Goal: Navigation & Orientation: Find specific page/section

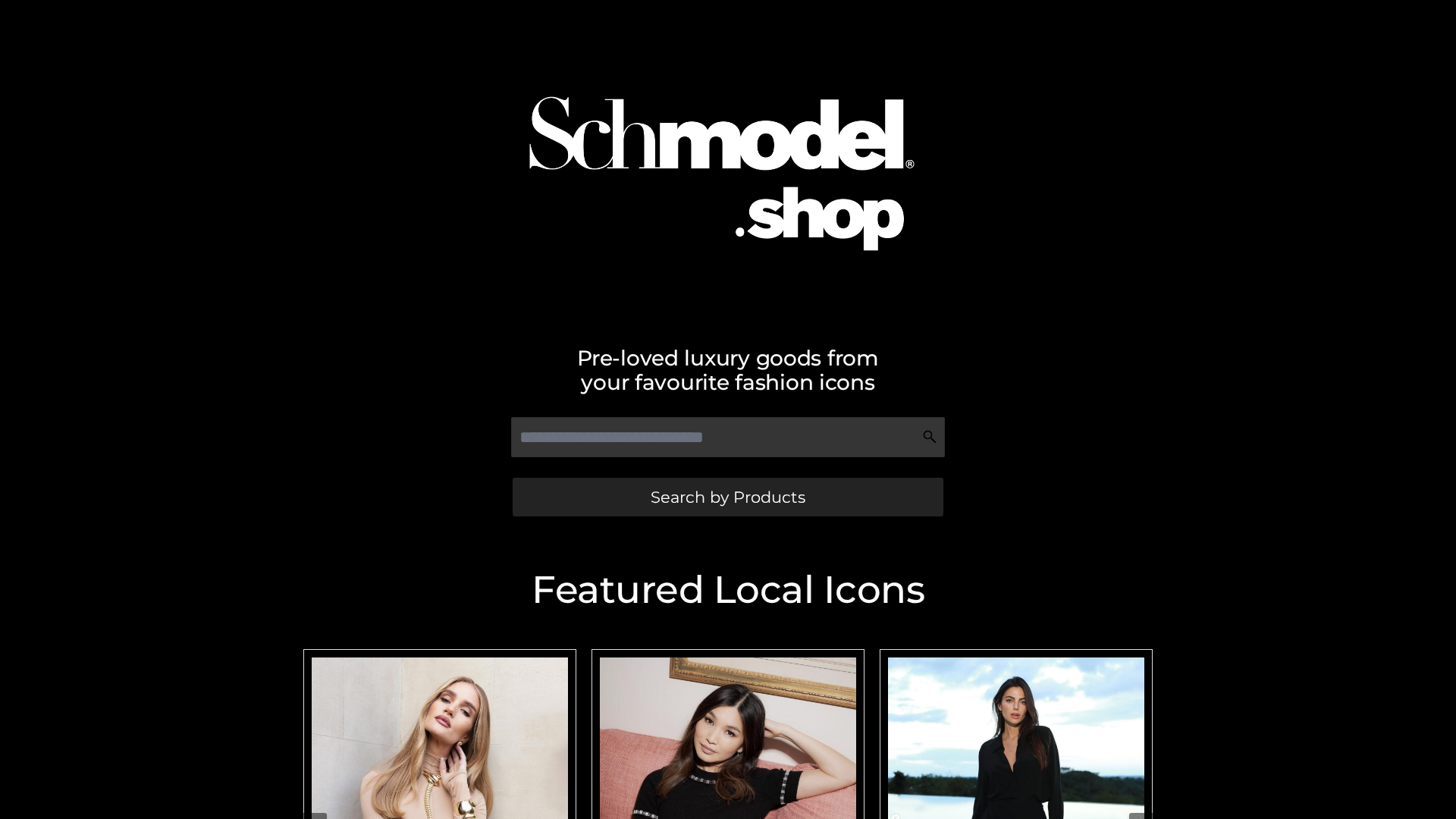
click at [728, 497] on span "Search by Products" at bounding box center [728, 497] width 155 height 16
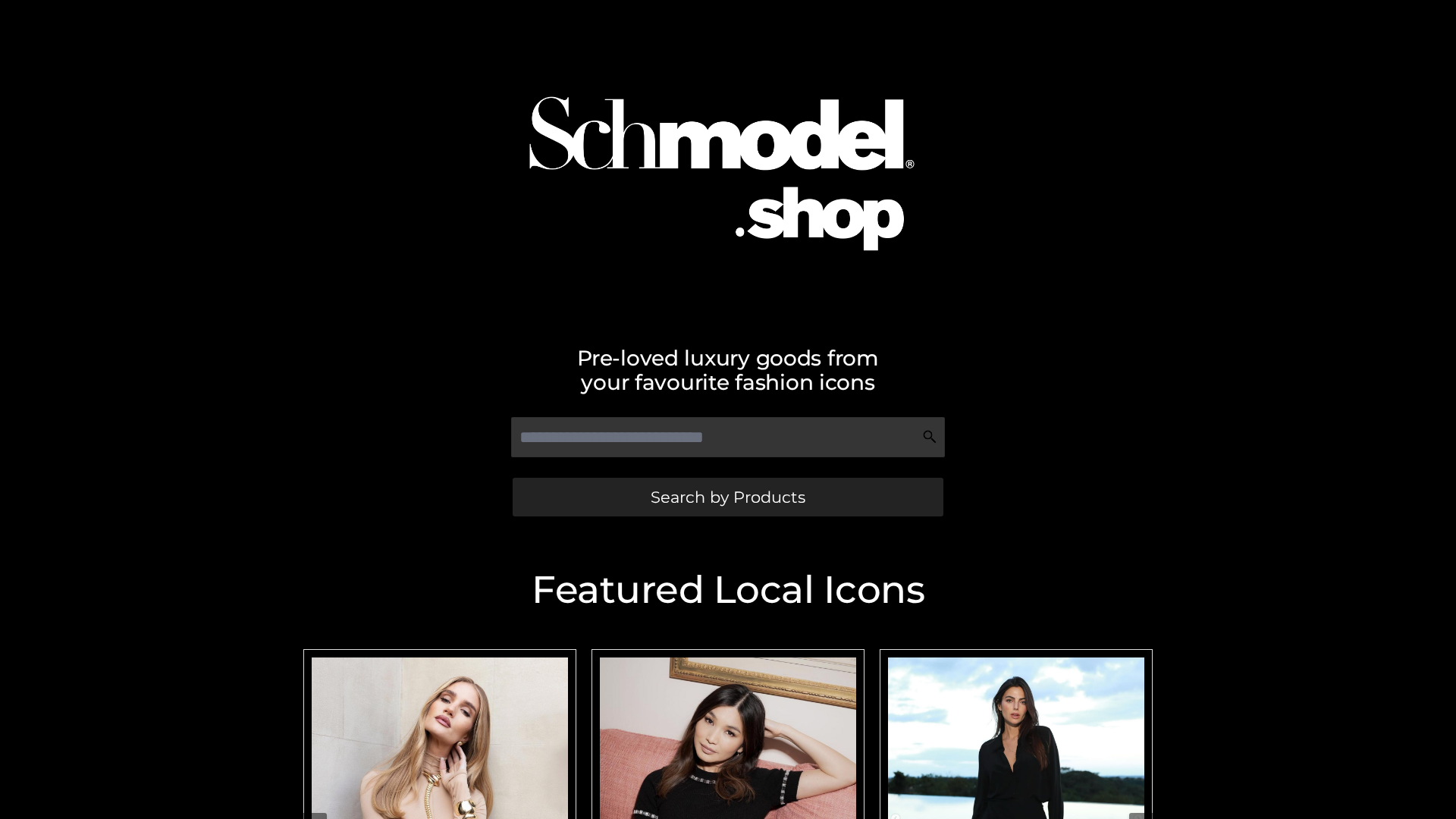
click at [728, 497] on span "Search by Products" at bounding box center [728, 497] width 155 height 16
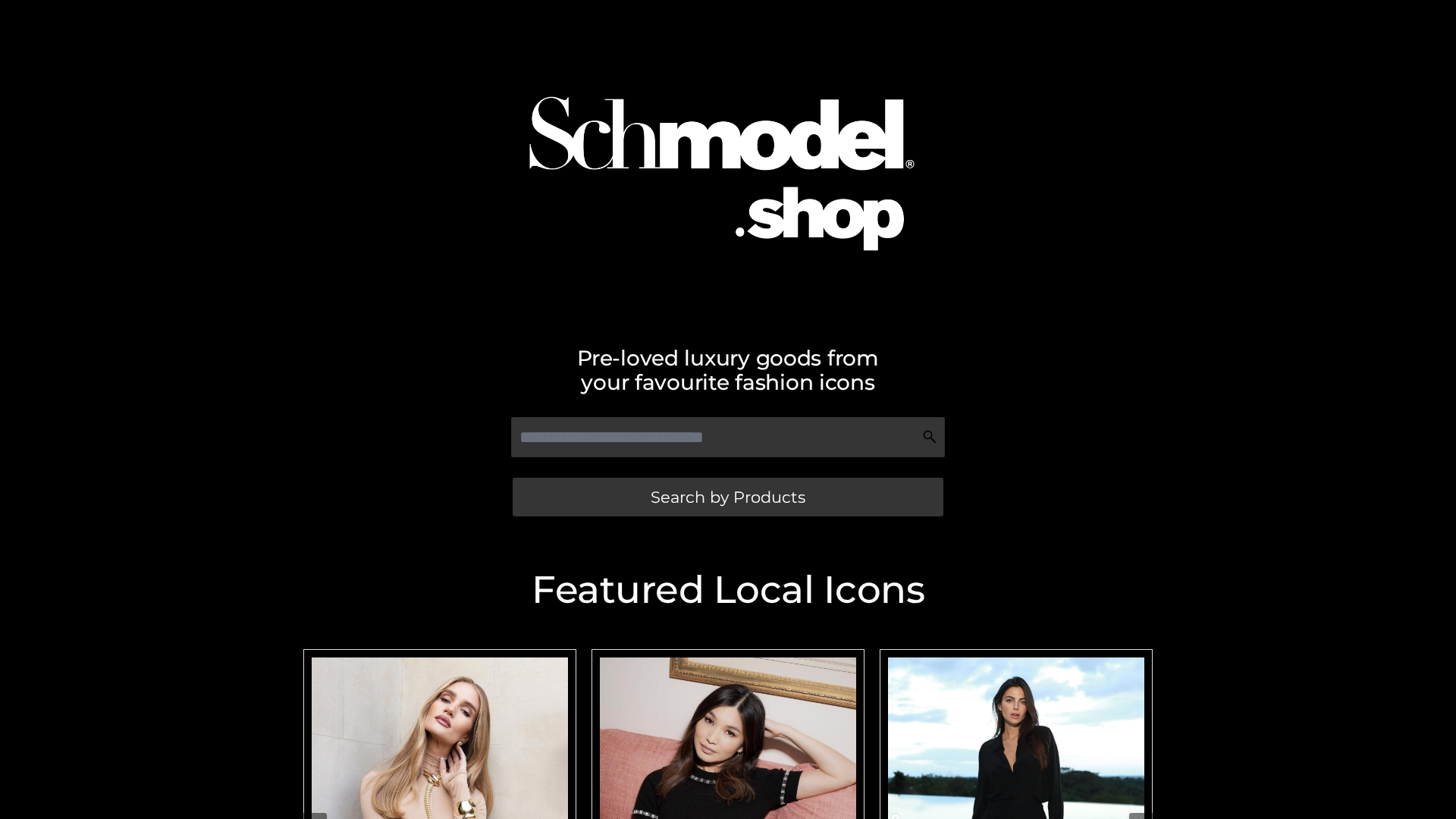
click at [728, 497] on span "Search by Products" at bounding box center [728, 497] width 155 height 16
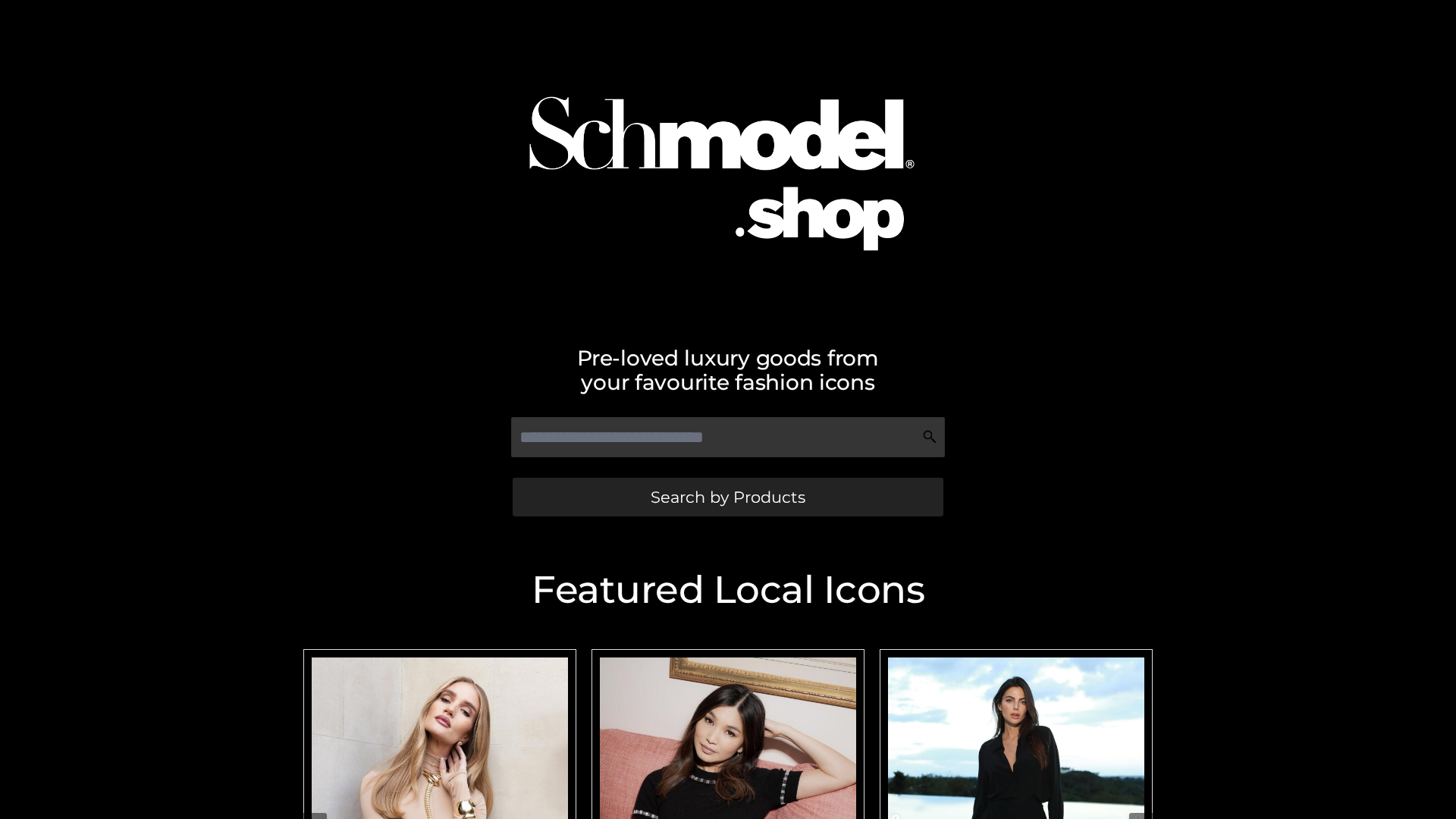
click at [728, 497] on span "Search by Products" at bounding box center [728, 497] width 155 height 16
